Goal: Task Accomplishment & Management: Manage account settings

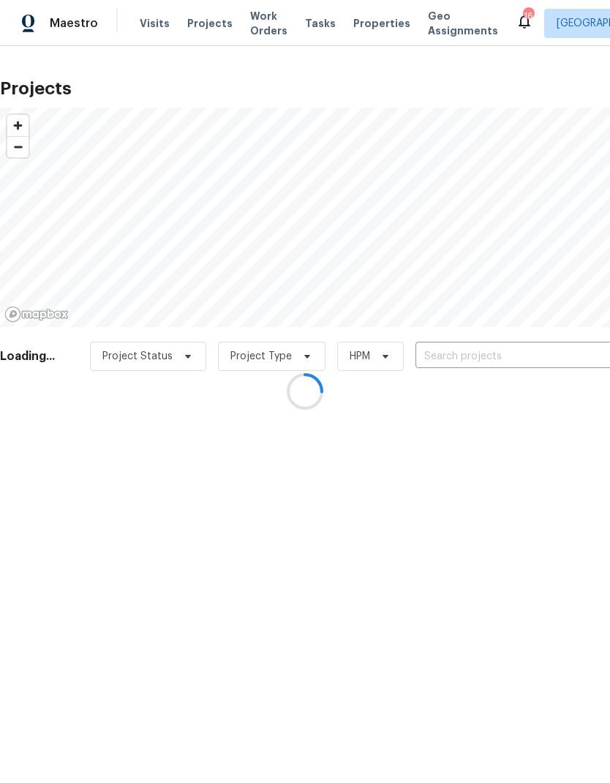
click at [459, 357] on div at bounding box center [305, 391] width 610 height 783
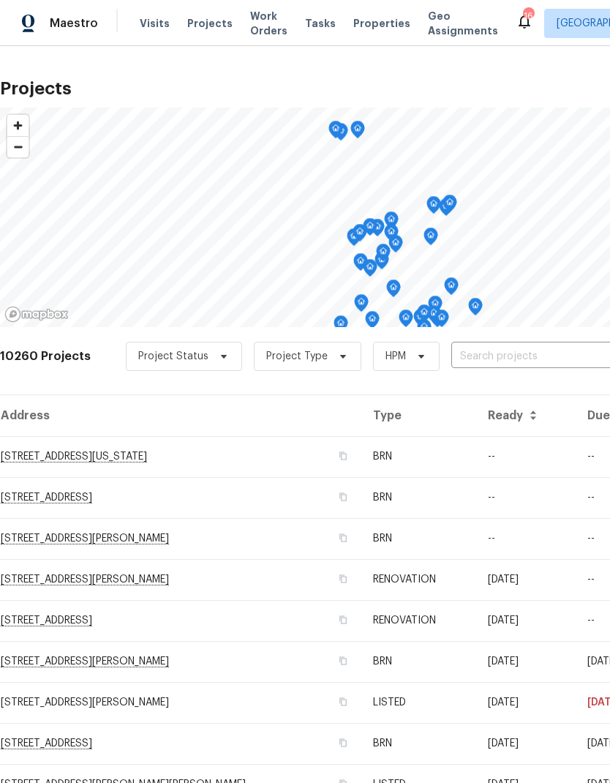
click at [478, 353] on input "text" at bounding box center [535, 356] width 168 height 23
type input "7575"
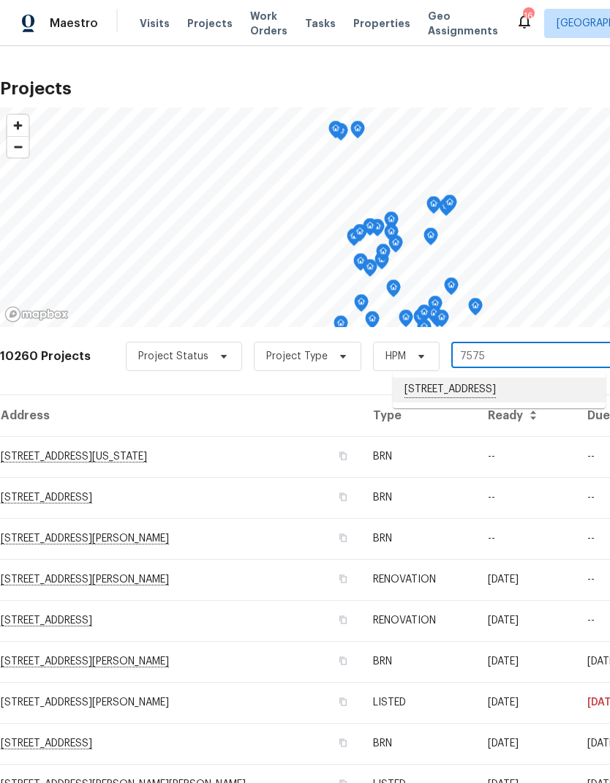
click at [469, 393] on li "[STREET_ADDRESS]" at bounding box center [499, 389] width 213 height 25
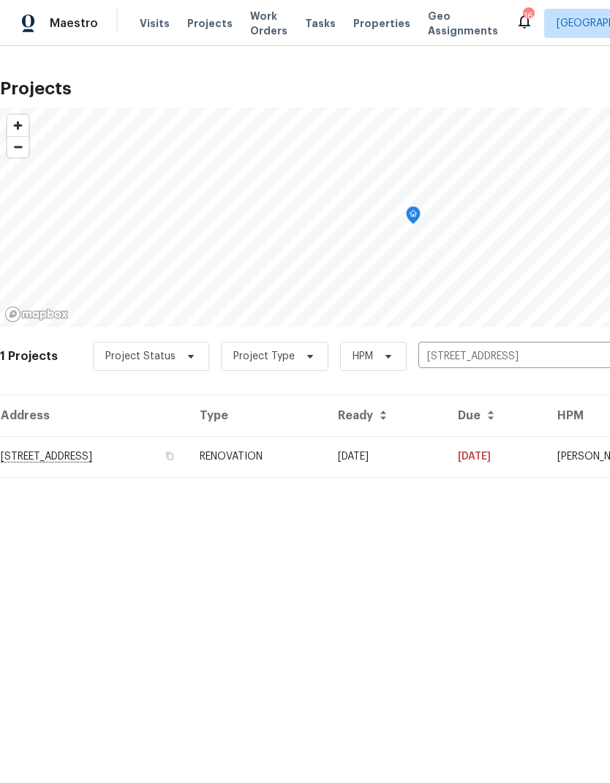
click at [326, 459] on td "RENOVATION" at bounding box center [257, 456] width 138 height 41
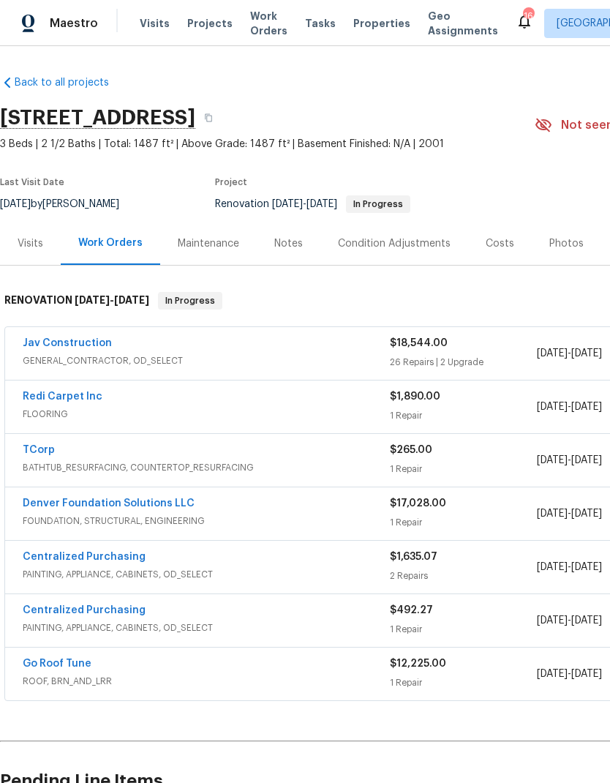
click at [192, 359] on span "GENERAL_CONTRACTOR, OD_SELECT" at bounding box center [206, 360] width 367 height 15
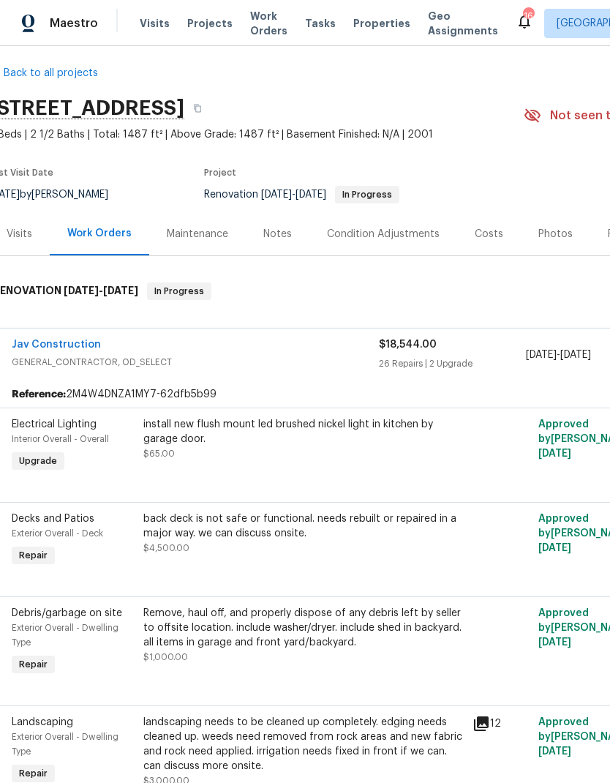
scroll to position [7, 5]
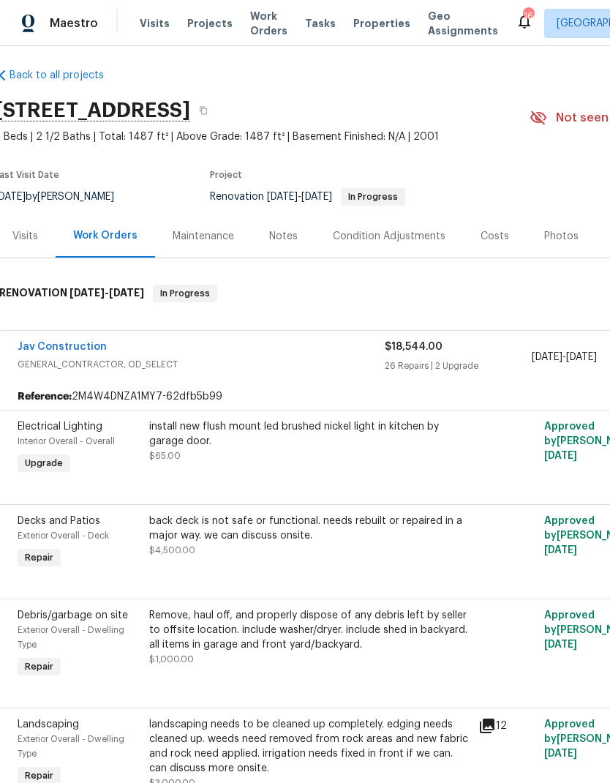
click at [307, 441] on div "install new flush mount led brushed nickel light in kitchen by garage door." at bounding box center [309, 433] width 320 height 29
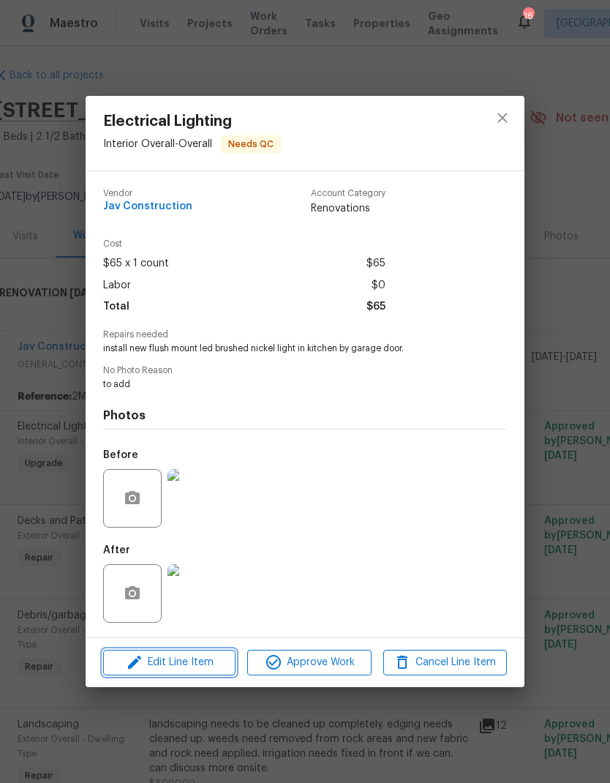
click at [195, 658] on span "Edit Line Item" at bounding box center [170, 662] width 124 height 18
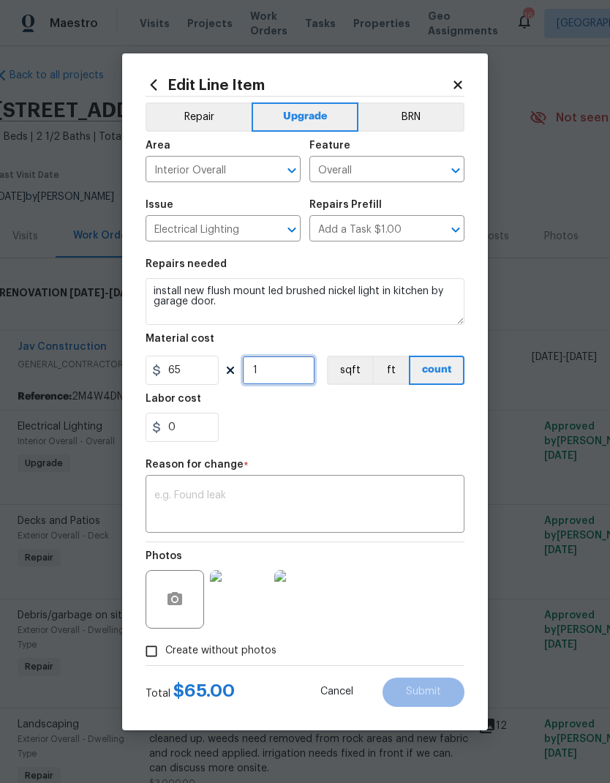
click at [285, 377] on input "1" at bounding box center [278, 370] width 73 height 29
type input "4"
click at [338, 433] on div "0" at bounding box center [305, 427] width 319 height 29
click at [321, 507] on textarea at bounding box center [304, 505] width 301 height 31
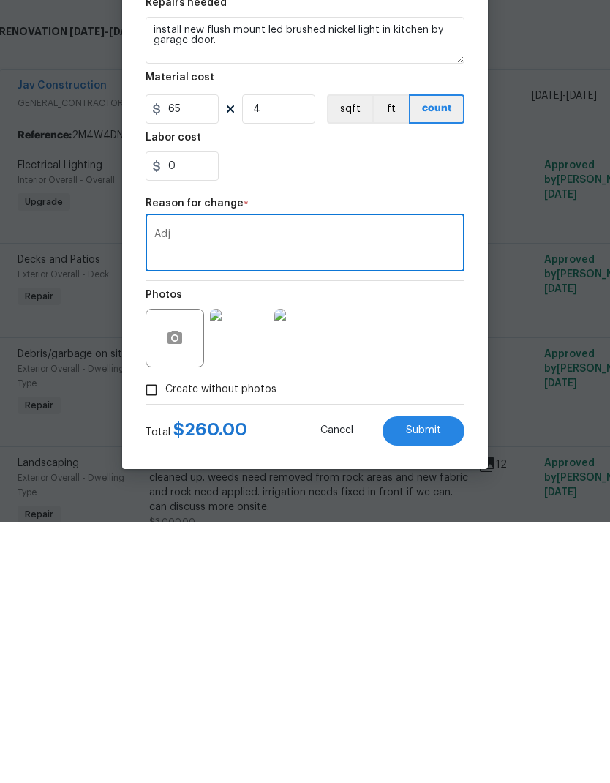
type textarea "Adj"
click at [430, 677] on button "Submit" at bounding box center [424, 691] width 82 height 29
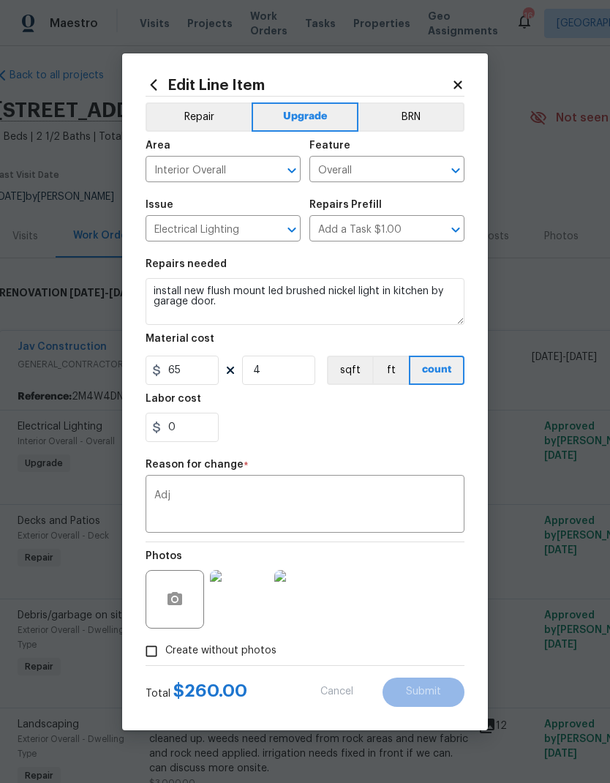
type input "1"
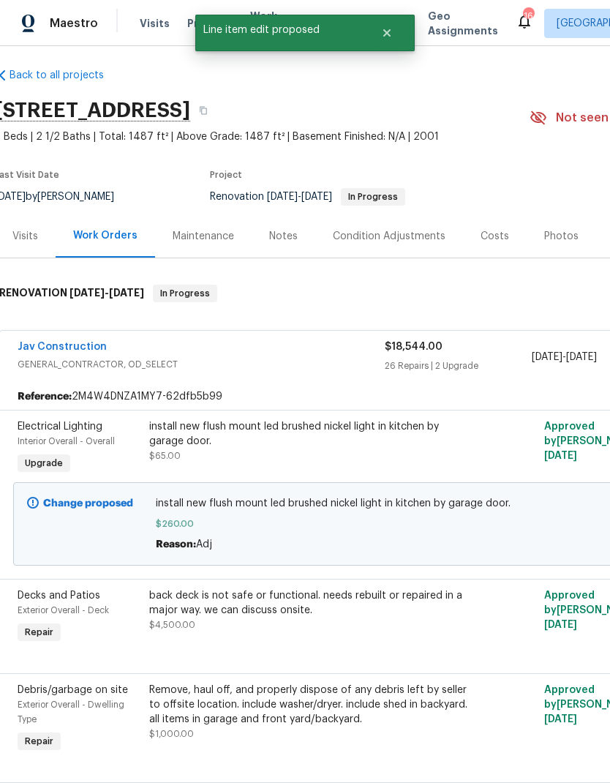
click at [493, 229] on div "Costs" at bounding box center [495, 236] width 29 height 15
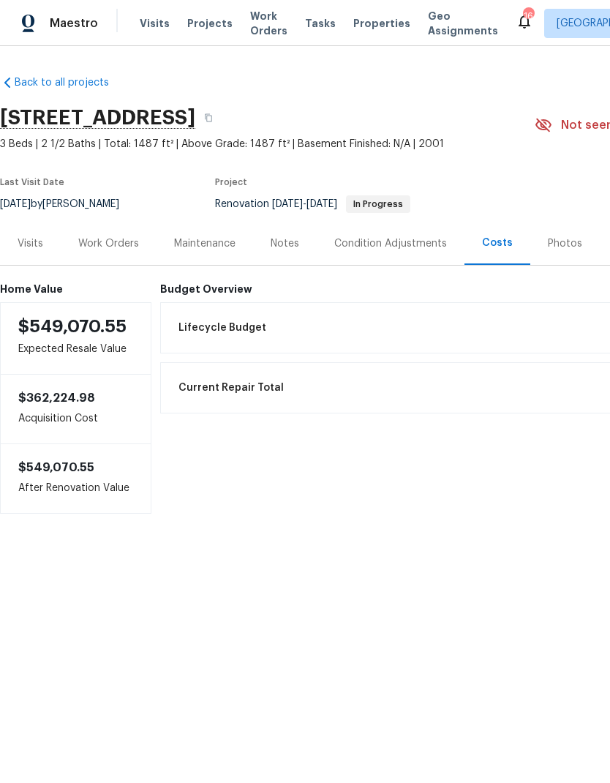
click at [107, 246] on div "Work Orders" at bounding box center [108, 243] width 61 height 15
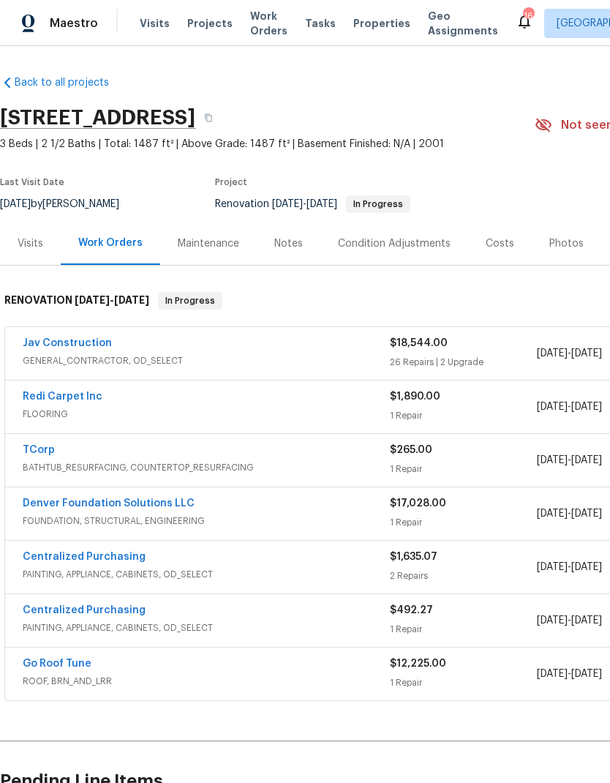
click at [157, 350] on div "Jav Construction" at bounding box center [206, 345] width 367 height 18
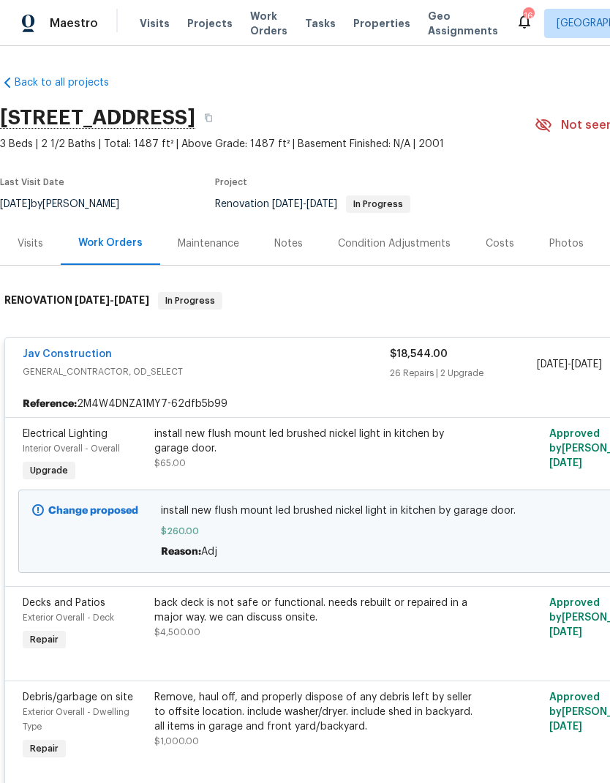
click at [272, 441] on div "install new flush mount led brushed nickel light in kitchen by garage door." at bounding box center [314, 440] width 320 height 29
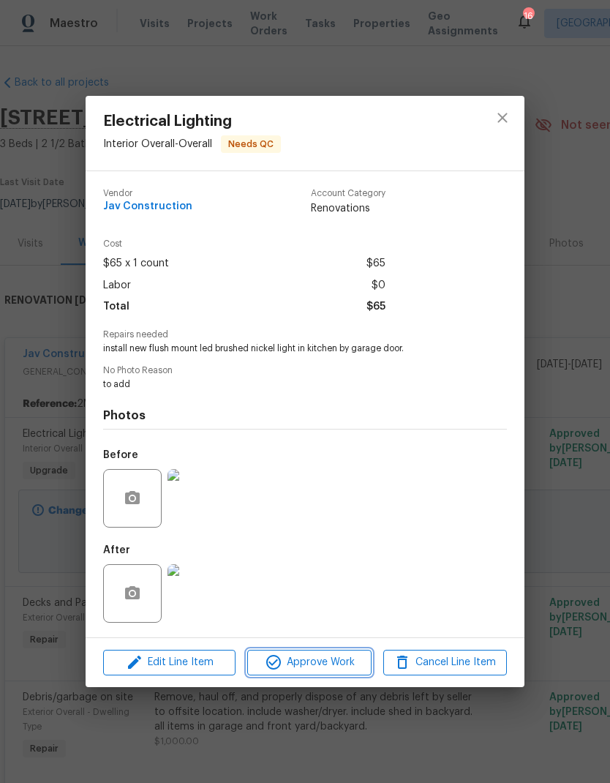
click at [330, 669] on span "Approve Work" at bounding box center [309, 662] width 115 height 18
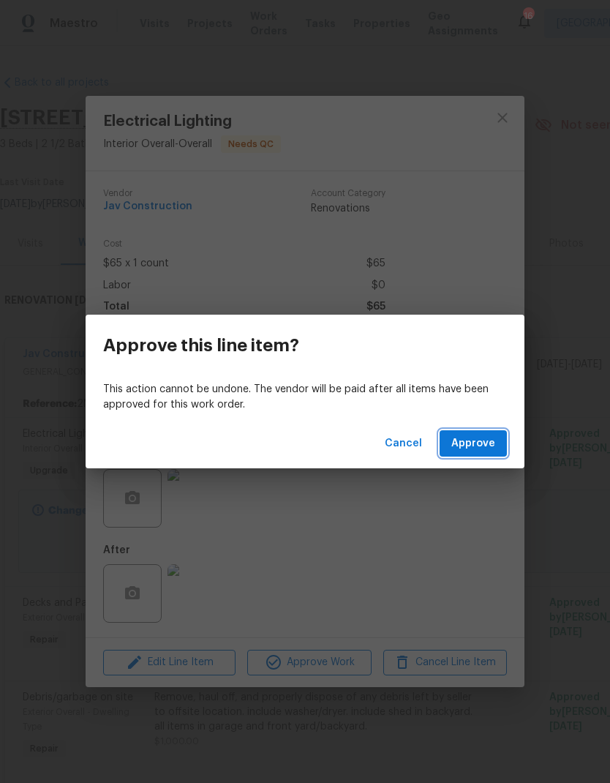
click at [472, 451] on span "Approve" at bounding box center [473, 444] width 44 height 18
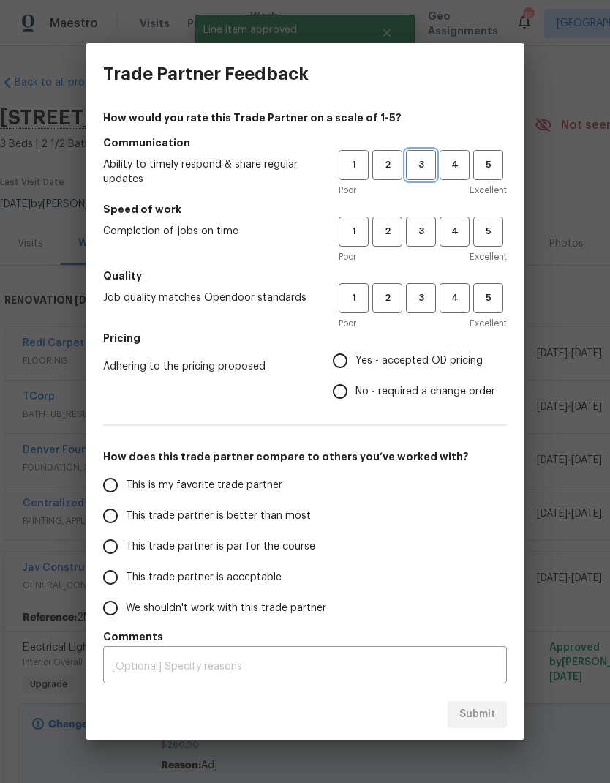
click at [418, 165] on span "3" at bounding box center [420, 165] width 27 height 17
click at [417, 228] on span "3" at bounding box center [420, 231] width 27 height 17
click at [421, 294] on span "3" at bounding box center [420, 298] width 27 height 17
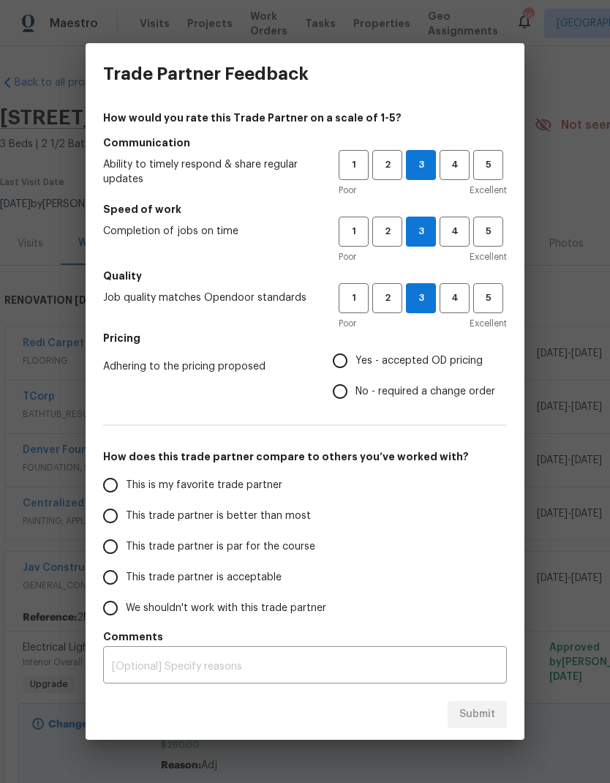
click at [342, 360] on input "Yes - accepted OD pricing" at bounding box center [340, 360] width 31 height 31
radio input "true"
click at [112, 482] on input "This is my favorite trade partner" at bounding box center [110, 485] width 31 height 31
click at [478, 717] on span "Submit" at bounding box center [477, 714] width 36 height 18
radio input "true"
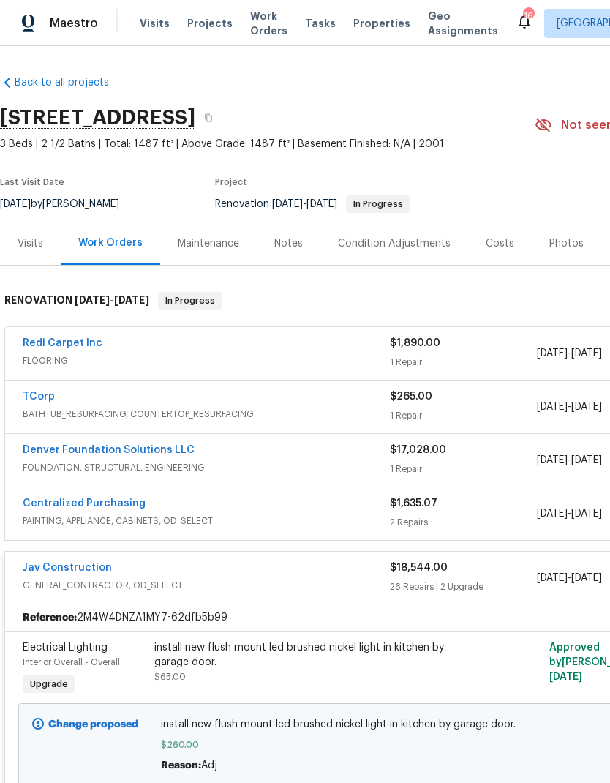
click at [83, 345] on link "Redi Carpet Inc" at bounding box center [63, 343] width 80 height 10
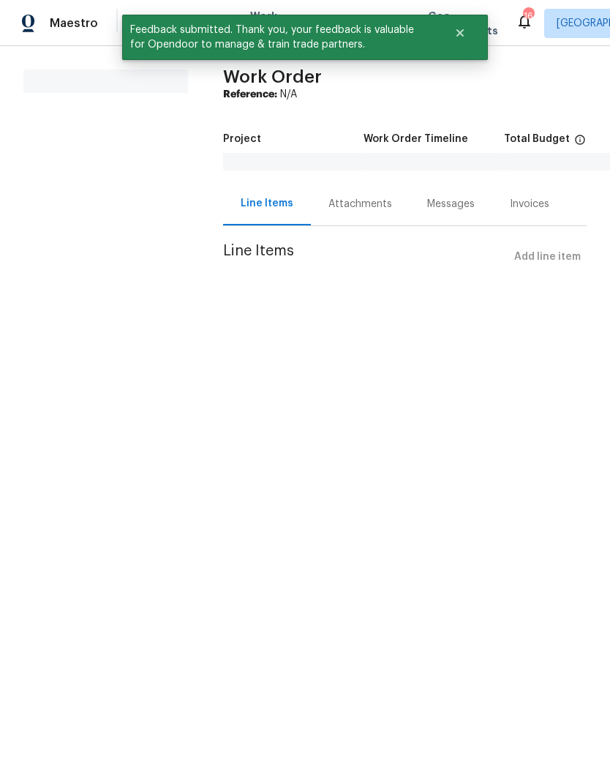
click at [365, 208] on div "Attachments" at bounding box center [360, 204] width 64 height 15
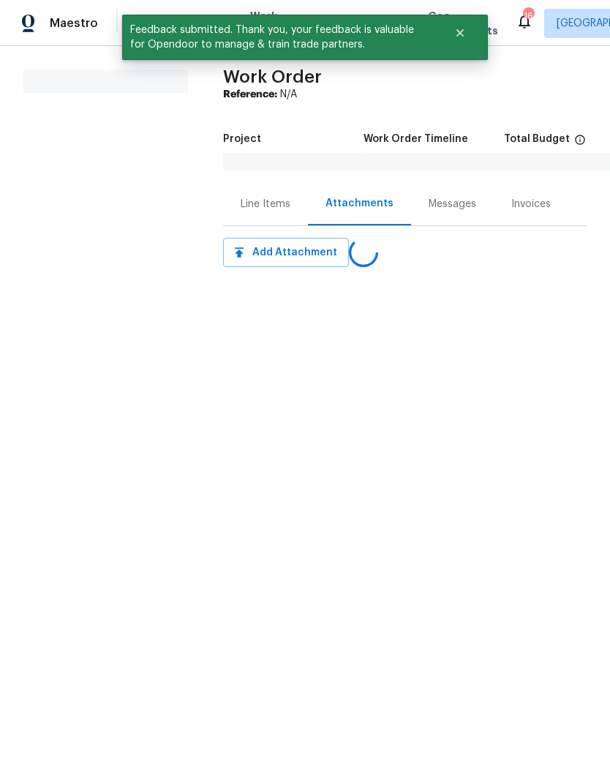
click at [268, 199] on div "Line Items" at bounding box center [266, 204] width 50 height 15
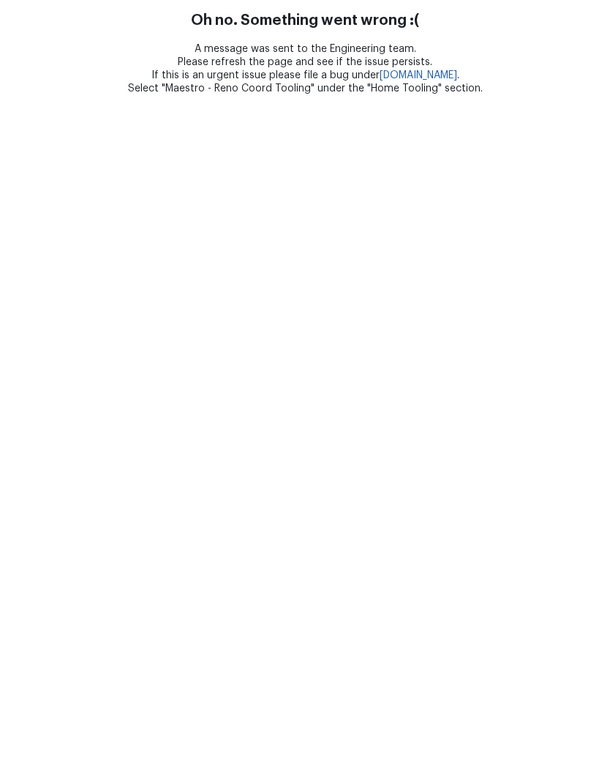
click at [73, 95] on html "Oh no. Something went wrong :( A message was sent to the Engineering team. Plea…" at bounding box center [305, 47] width 610 height 95
click at [86, 95] on html "Oh no. Something went wrong :( A message was sent to the Engineering team. Plea…" at bounding box center [305, 47] width 610 height 95
click at [186, 95] on html "Oh no. Something went wrong :( A message was sent to the Engineering team. Plea…" at bounding box center [305, 47] width 610 height 95
click at [76, 95] on html "Oh no. Something went wrong :( A message was sent to the Engineering team. Plea…" at bounding box center [305, 47] width 610 height 95
click at [80, 95] on html "Oh no. Something went wrong :( A message was sent to the Engineering team. Plea…" at bounding box center [305, 47] width 610 height 95
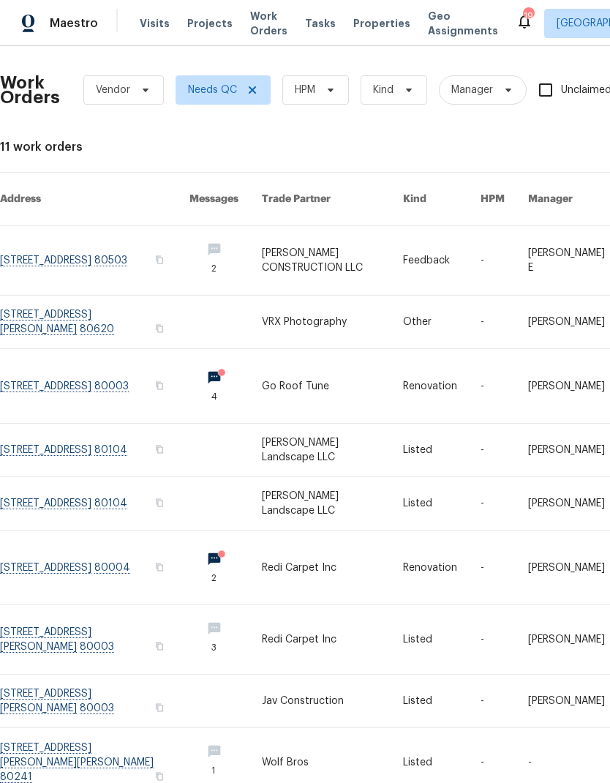
click at [208, 23] on span "Projects" at bounding box center [209, 23] width 45 height 15
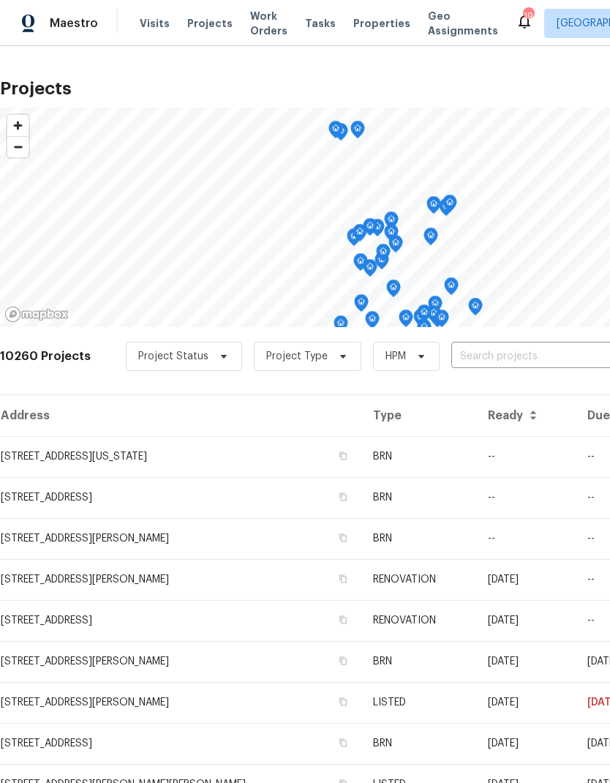
click at [497, 353] on input "text" at bounding box center [535, 356] width 168 height 23
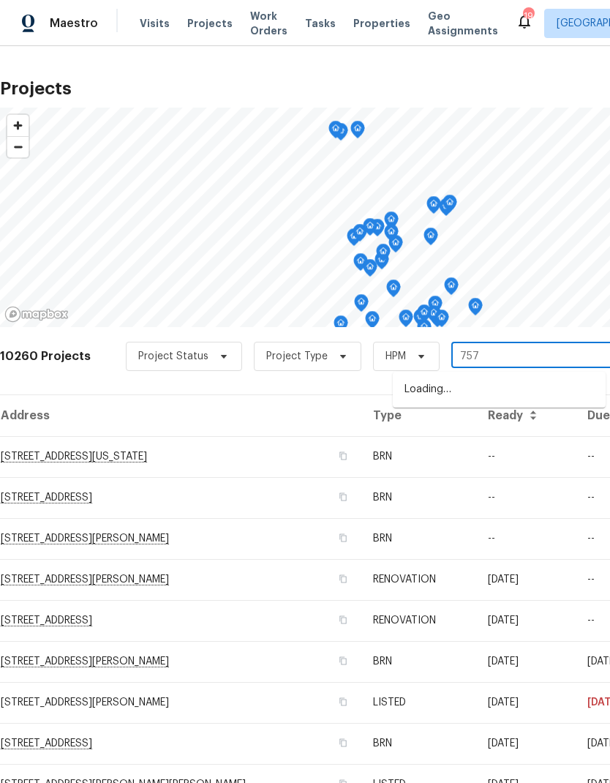
type input "7575"
click at [472, 387] on li "[STREET_ADDRESS]" at bounding box center [499, 389] width 213 height 25
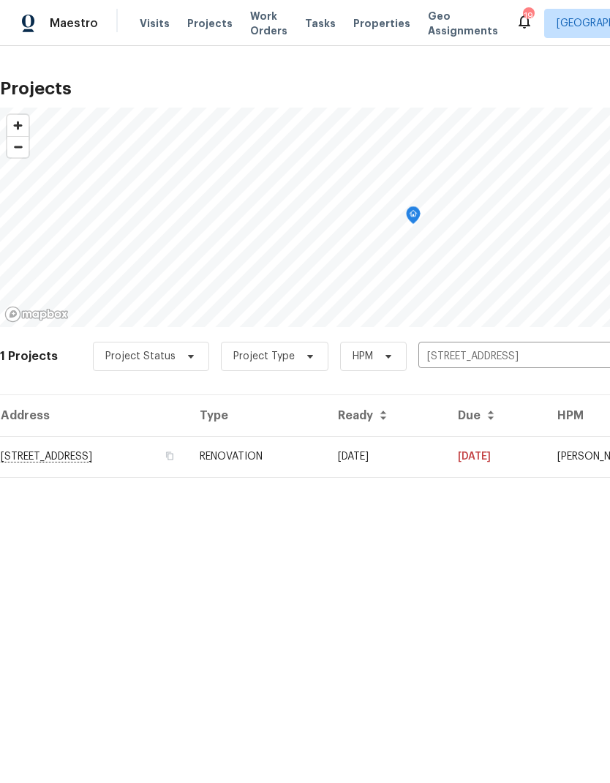
click at [326, 463] on td "RENOVATION" at bounding box center [257, 456] width 138 height 41
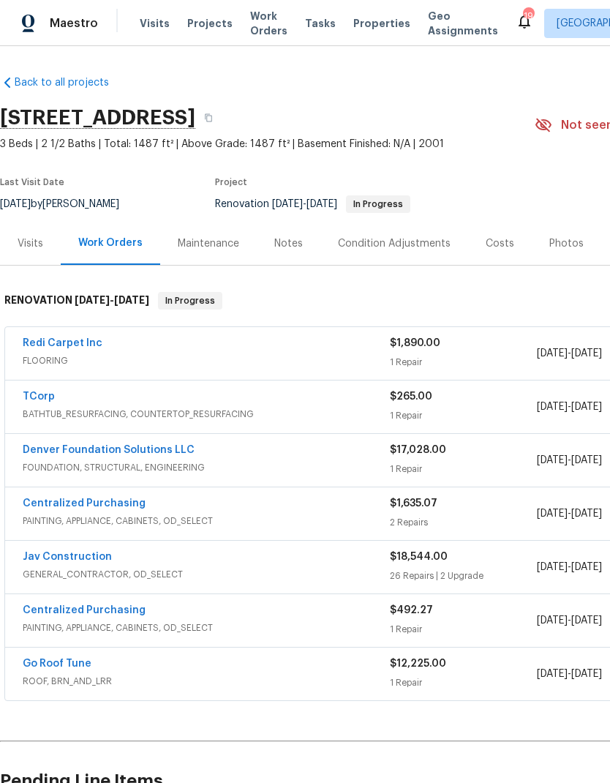
click at [73, 341] on link "Redi Carpet Inc" at bounding box center [63, 343] width 80 height 10
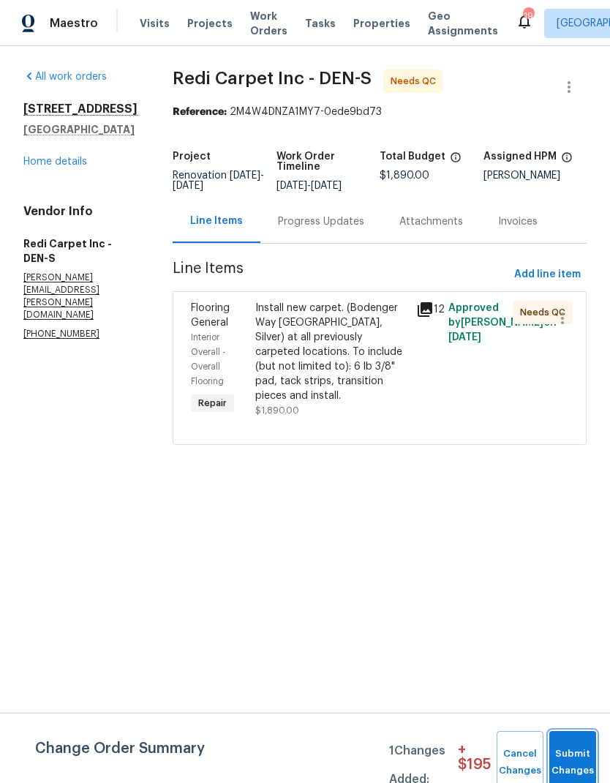
click at [570, 753] on button "Submit Changes" at bounding box center [572, 762] width 47 height 63
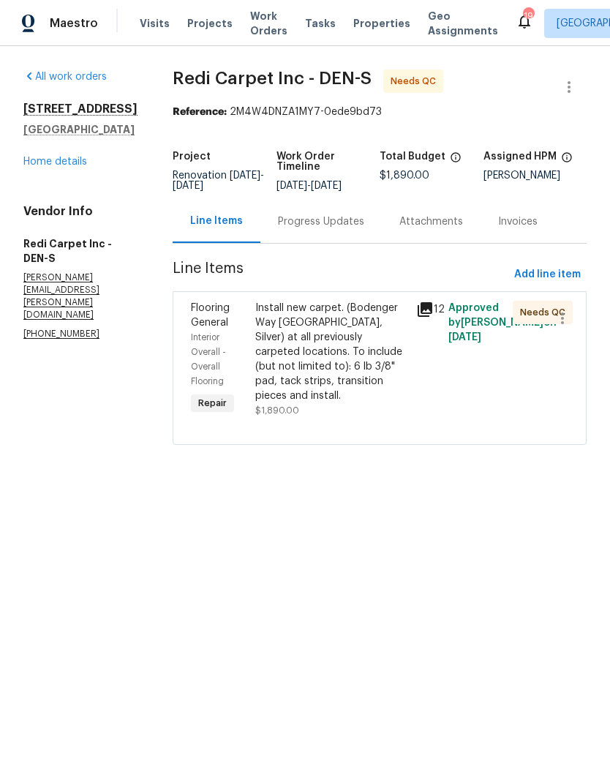
click at [327, 229] on div "Progress Updates" at bounding box center [321, 221] width 86 height 15
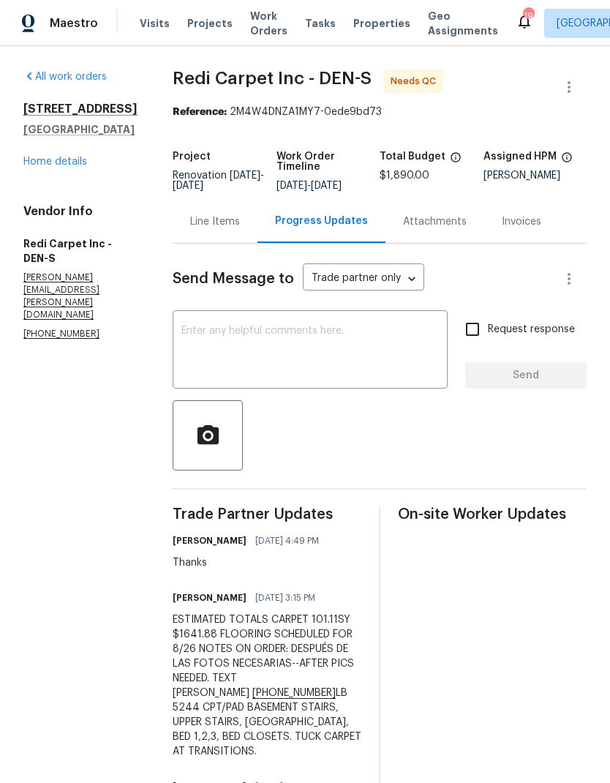
click at [239, 229] on div "Line Items" at bounding box center [215, 221] width 50 height 15
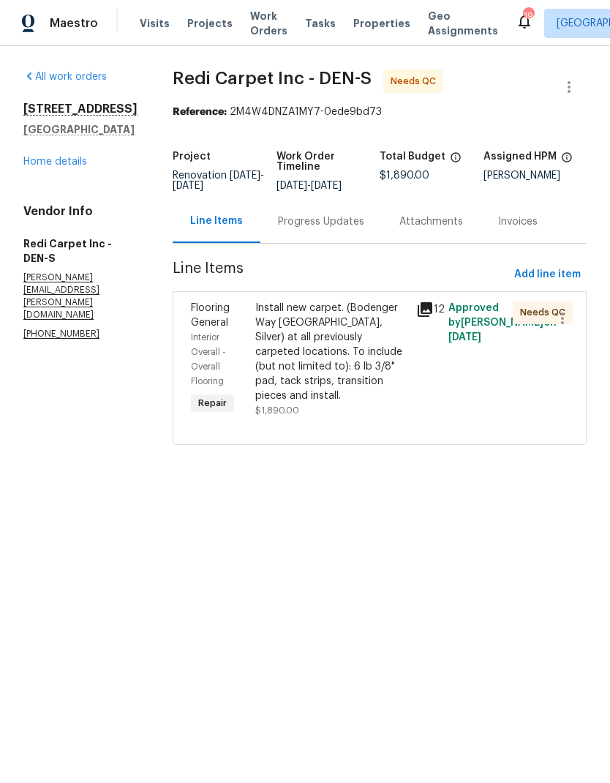
click at [339, 342] on div "Install new carpet. (Bodenger Way 945 Winter Ash, Silver) at all previously car…" at bounding box center [331, 352] width 152 height 102
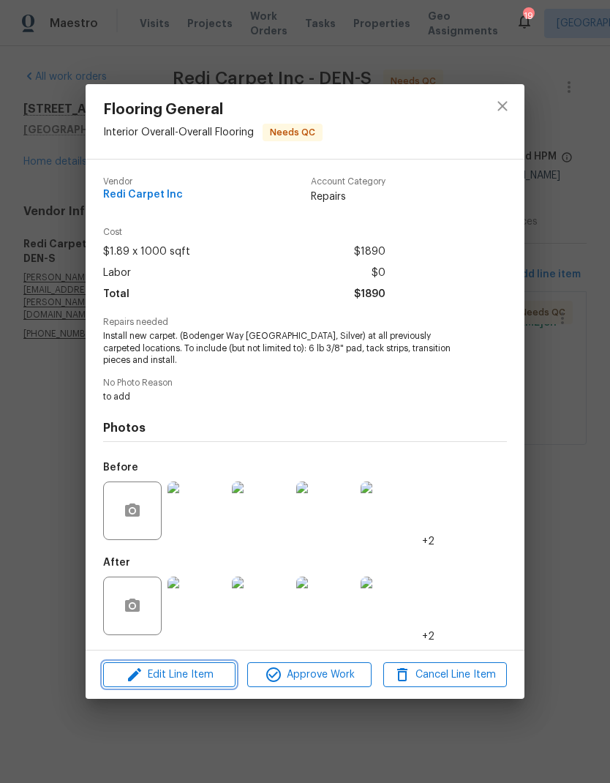
click at [208, 672] on span "Edit Line Item" at bounding box center [170, 675] width 124 height 18
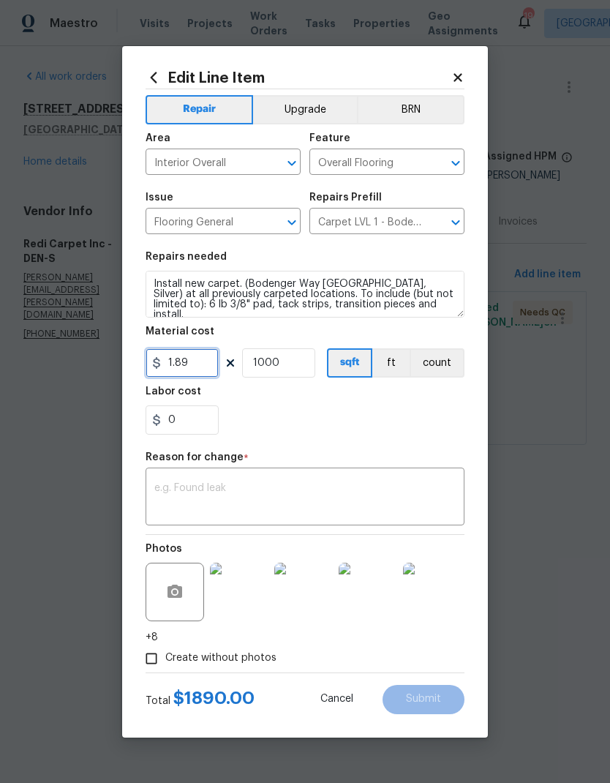
click at [209, 367] on input "1.89" at bounding box center [182, 362] width 73 height 29
type input "1641.88"
click at [296, 368] on input "1000" at bounding box center [278, 362] width 73 height 29
type input "1"
click at [423, 426] on div "0" at bounding box center [305, 419] width 319 height 29
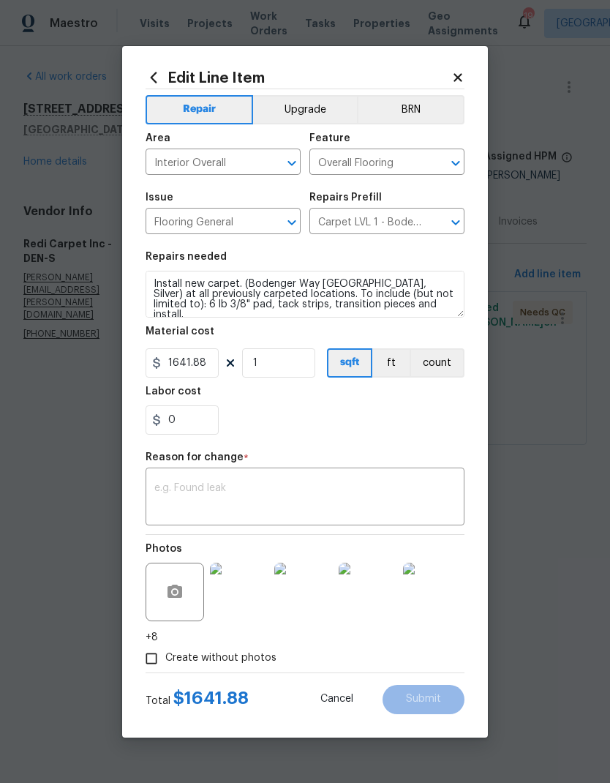
click at [367, 500] on textarea at bounding box center [304, 498] width 301 height 31
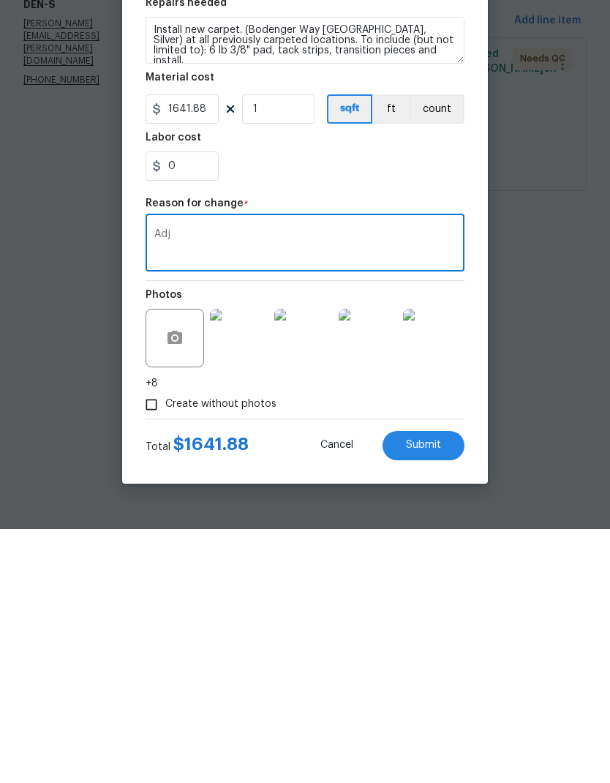
type textarea "Adj"
click at [442, 685] on button "Submit" at bounding box center [424, 699] width 82 height 29
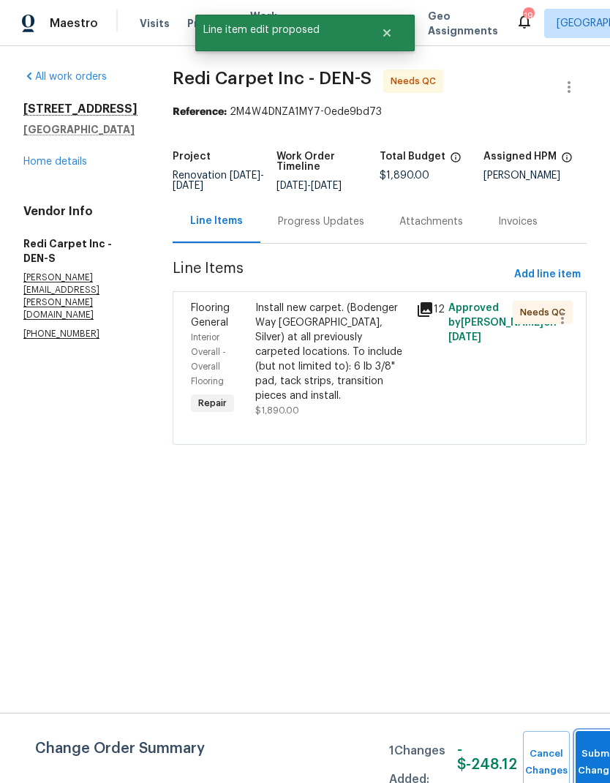
click at [583, 760] on span "Submit Changes" at bounding box center [599, 762] width 32 height 34
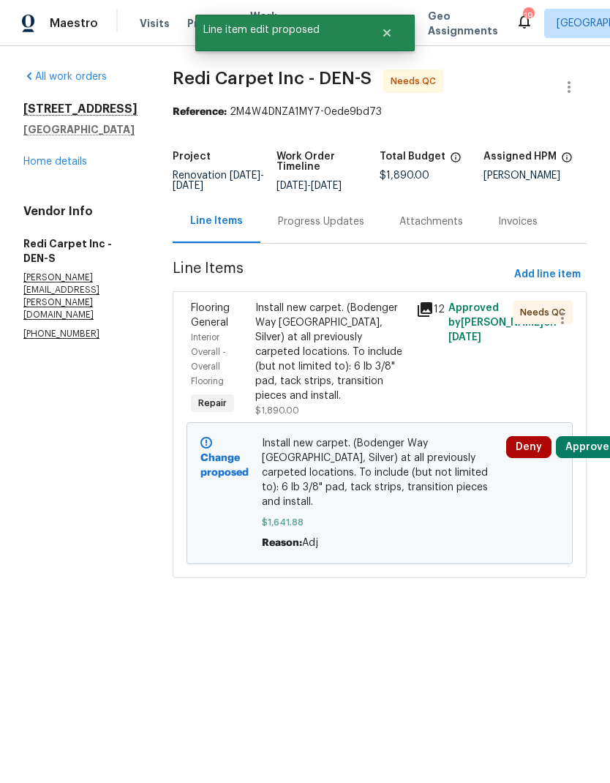
click at [63, 166] on link "Home details" at bounding box center [55, 162] width 64 height 10
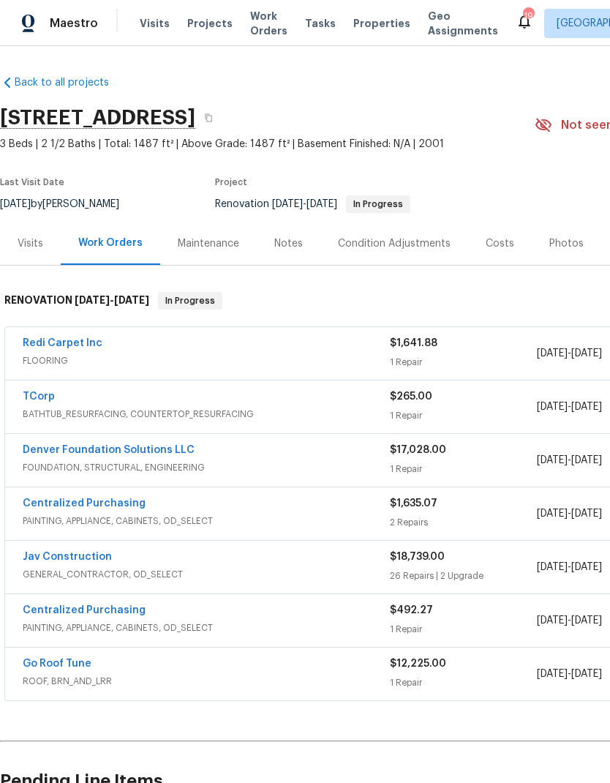
click at [56, 343] on link "Redi Carpet Inc" at bounding box center [63, 343] width 80 height 10
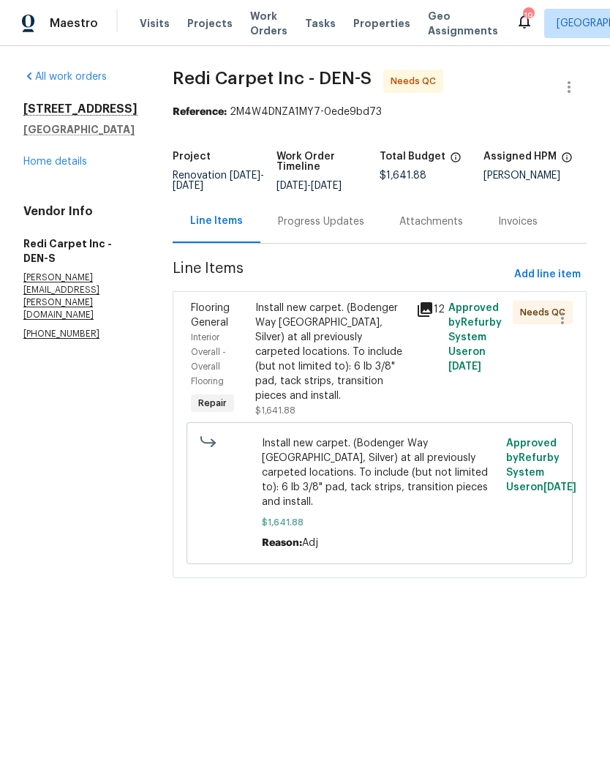
click at [351, 349] on div "Install new carpet. (Bodenger Way 945 Winter Ash, Silver) at all previously car…" at bounding box center [331, 352] width 152 height 102
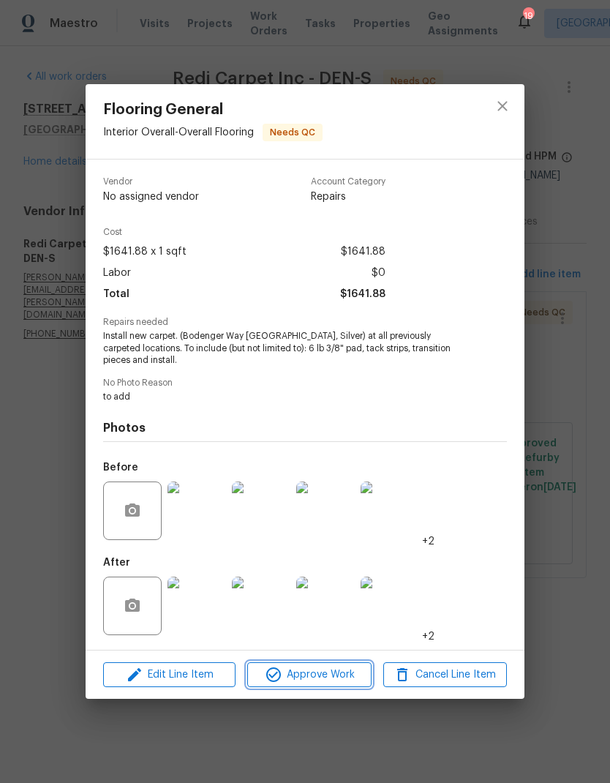
click at [328, 672] on span "Approve Work" at bounding box center [309, 675] width 115 height 18
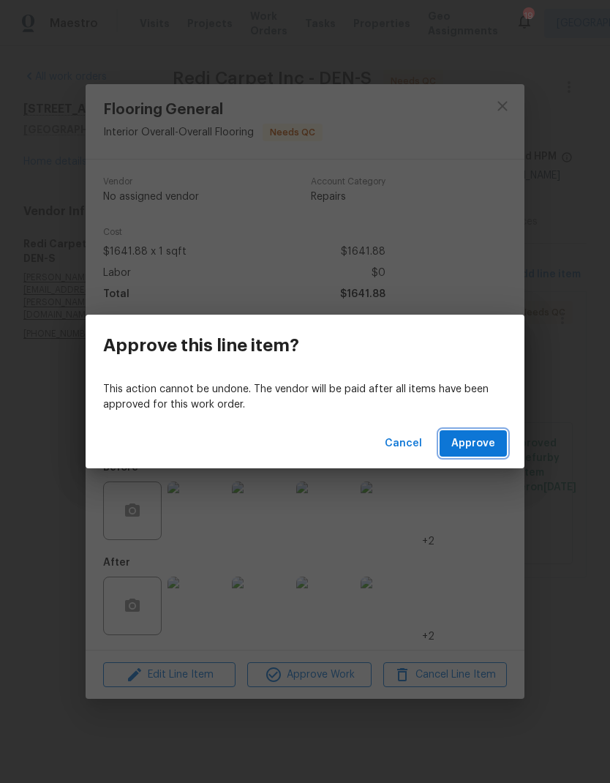
click at [475, 443] on span "Approve" at bounding box center [473, 444] width 44 height 18
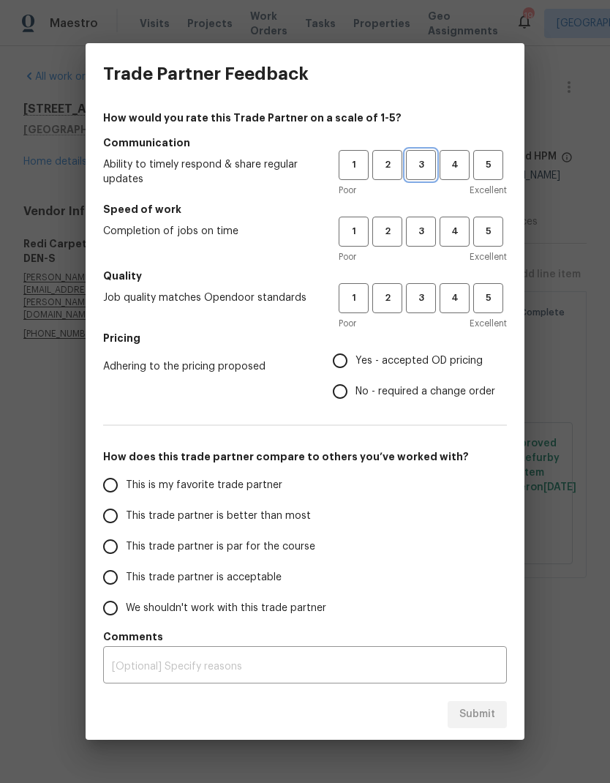
click at [417, 167] on span "3" at bounding box center [420, 165] width 27 height 17
click at [413, 222] on button "3" at bounding box center [421, 232] width 30 height 30
click at [420, 298] on span "3" at bounding box center [420, 298] width 27 height 17
click at [345, 358] on input "Yes - accepted OD pricing" at bounding box center [340, 360] width 31 height 31
radio input "true"
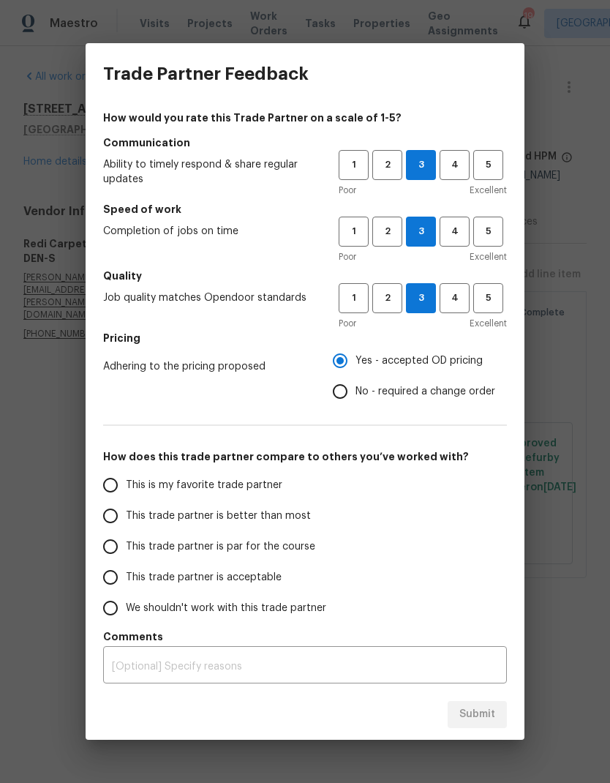
click at [116, 548] on input "This trade partner is par for the course" at bounding box center [110, 546] width 31 height 31
click at [475, 704] on button "Submit" at bounding box center [477, 714] width 59 height 27
radio input "true"
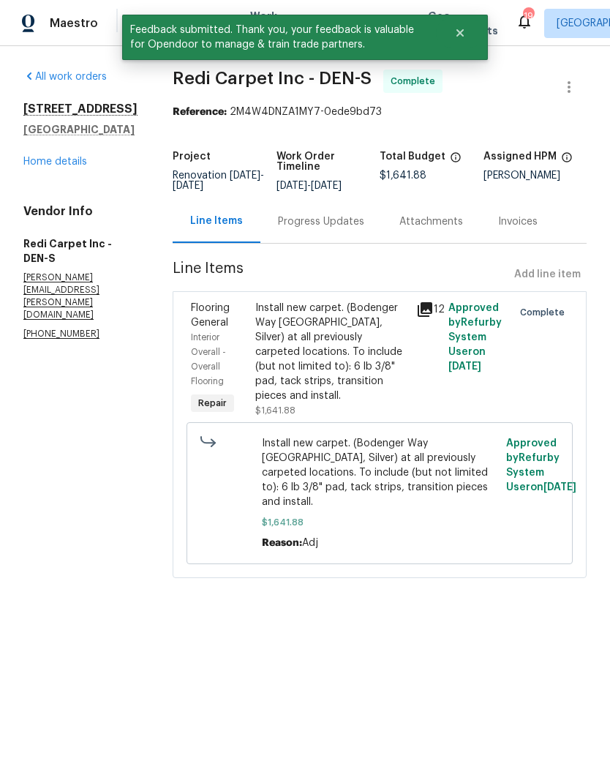
click at [69, 160] on link "Home details" at bounding box center [55, 162] width 64 height 10
